Goal: Use online tool/utility: Utilize a website feature to perform a specific function

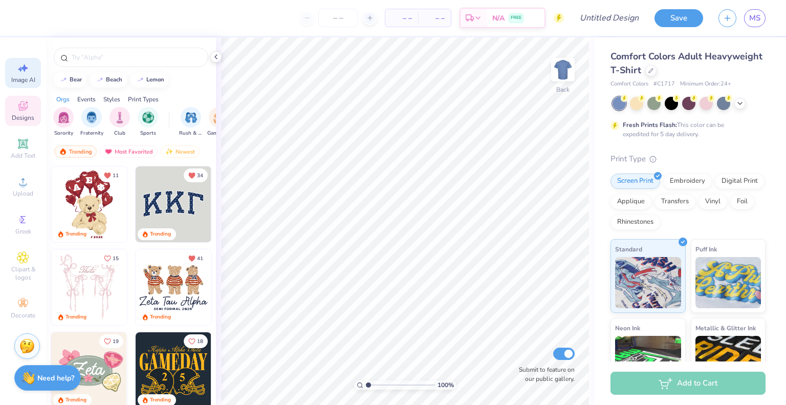
click at [27, 64] on icon at bounding box center [23, 68] width 12 height 12
select select "4"
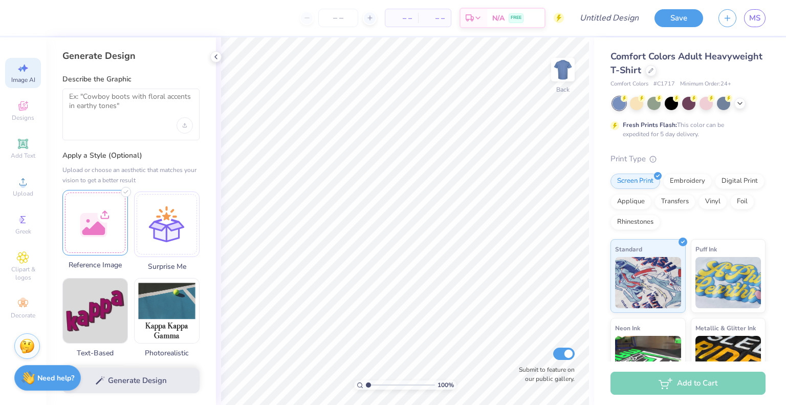
click at [93, 216] on div at bounding box center [94, 222] width 65 height 65
click at [129, 381] on div "Generate Design" at bounding box center [131, 380] width 170 height 50
click at [133, 104] on textarea at bounding box center [131, 105] width 124 height 26
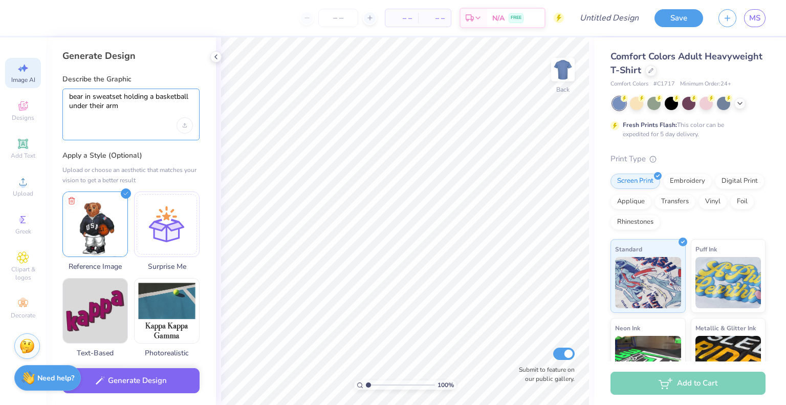
click at [113, 98] on textarea "bear in sweatset holding a basketball under their arm" at bounding box center [131, 105] width 124 height 26
click at [108, 96] on textarea "bear in sweat set holding a basketball under their arm" at bounding box center [131, 105] width 124 height 26
type textarea "bear in sweat set holding a basketball under their arm"
click at [171, 153] on label "Apply a Style (Optional)" at bounding box center [130, 155] width 137 height 10
click at [164, 378] on button "Generate Design" at bounding box center [130, 377] width 137 height 25
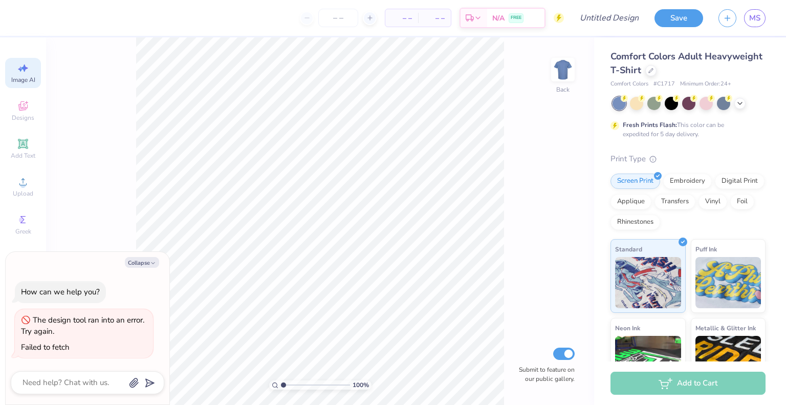
scroll to position [0, 23]
click at [150, 262] on icon "button" at bounding box center [153, 263] width 6 height 6
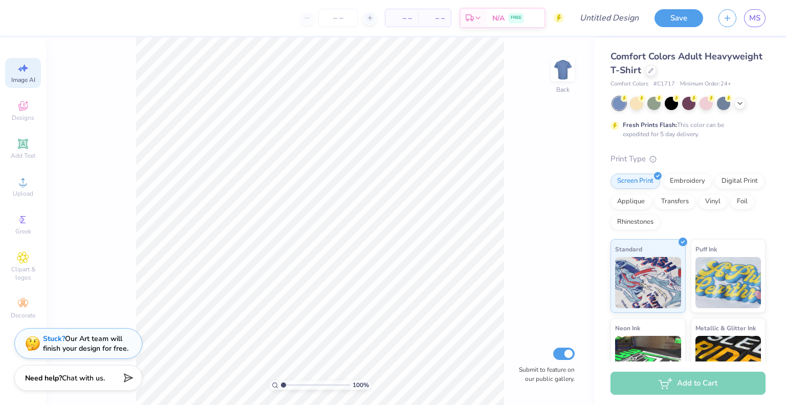
click at [26, 71] on icon at bounding box center [23, 68] width 12 height 12
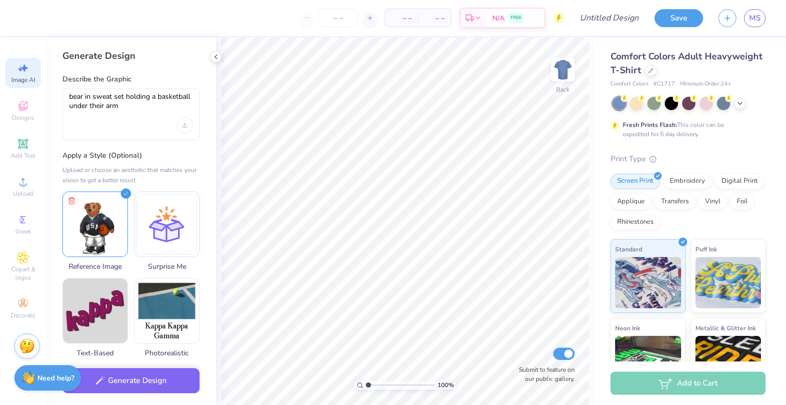
scroll to position [0, 0]
click at [169, 380] on button "Generate Design" at bounding box center [130, 377] width 137 height 25
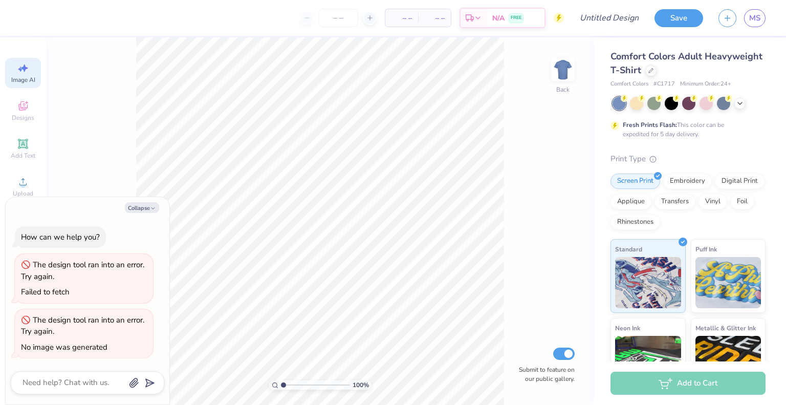
scroll to position [0, 23]
click at [25, 71] on icon at bounding box center [23, 68] width 12 height 12
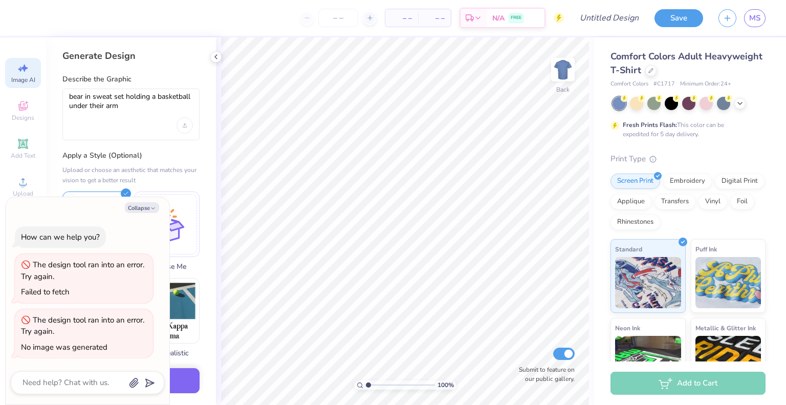
scroll to position [0, 0]
click at [148, 208] on button "Collapse" at bounding box center [142, 207] width 34 height 11
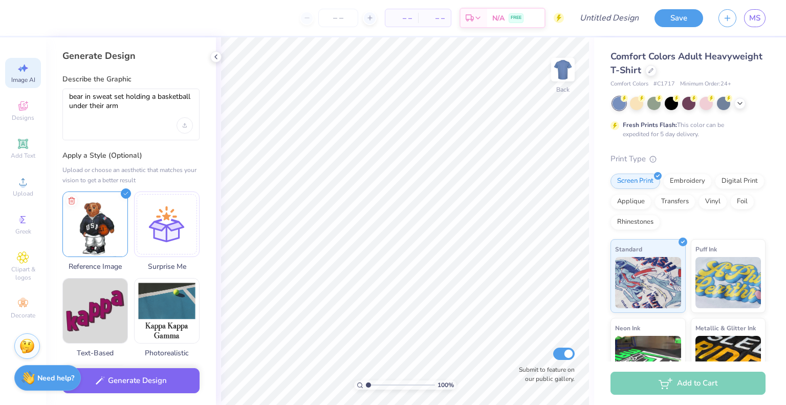
type textarea "x"
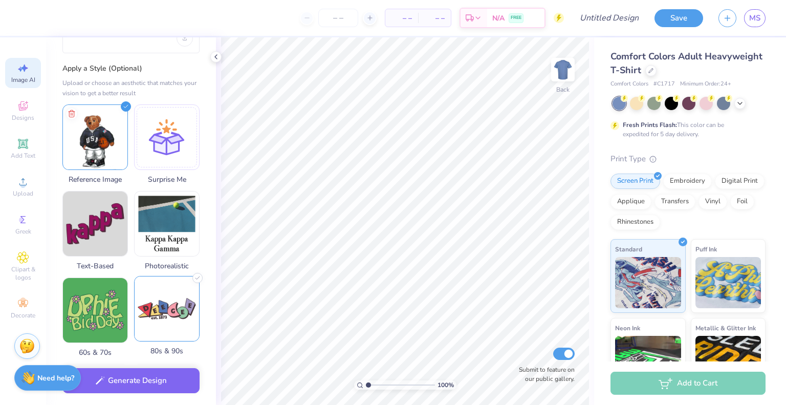
scroll to position [81, 0]
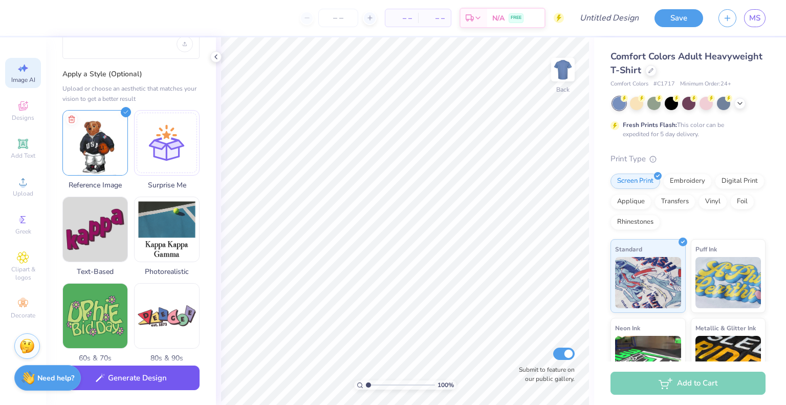
click at [158, 383] on button "Generate Design" at bounding box center [130, 377] width 137 height 25
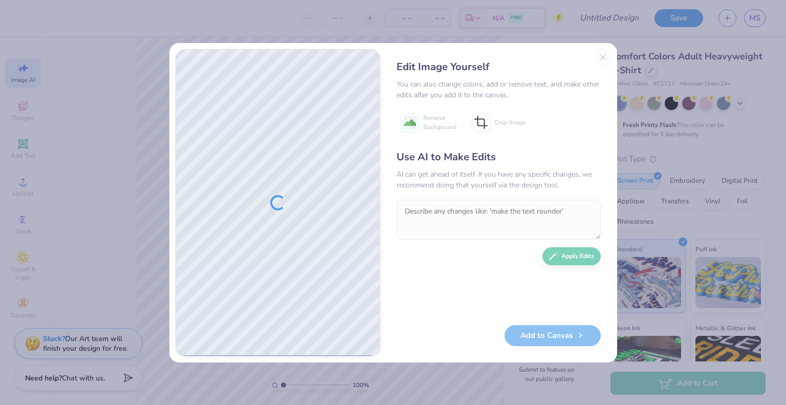
click at [601, 54] on div "Edit Image Yourself You can also change colors, add or remove text, and make ot…" at bounding box center [498, 202] width 225 height 307
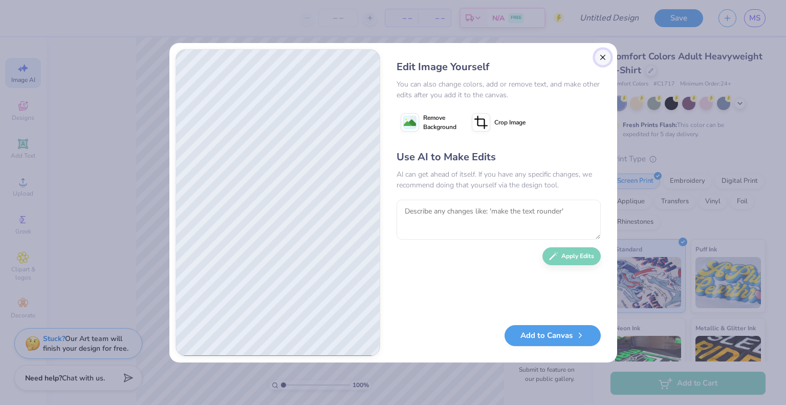
click at [602, 57] on button "Close" at bounding box center [602, 57] width 16 height 16
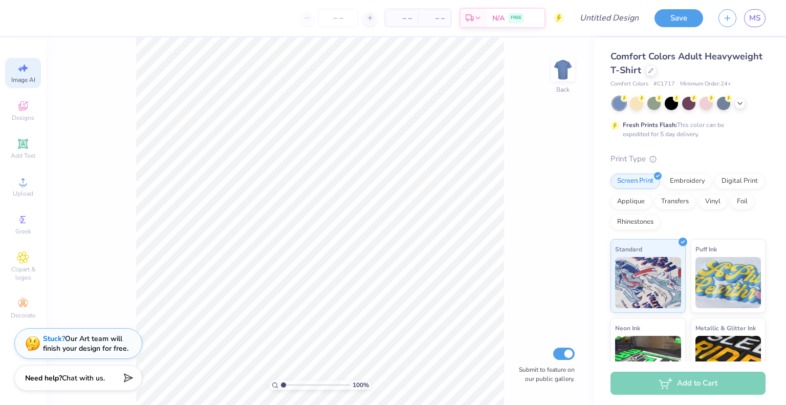
scroll to position [0, 23]
